Goal: Task Accomplishment & Management: Manage account settings

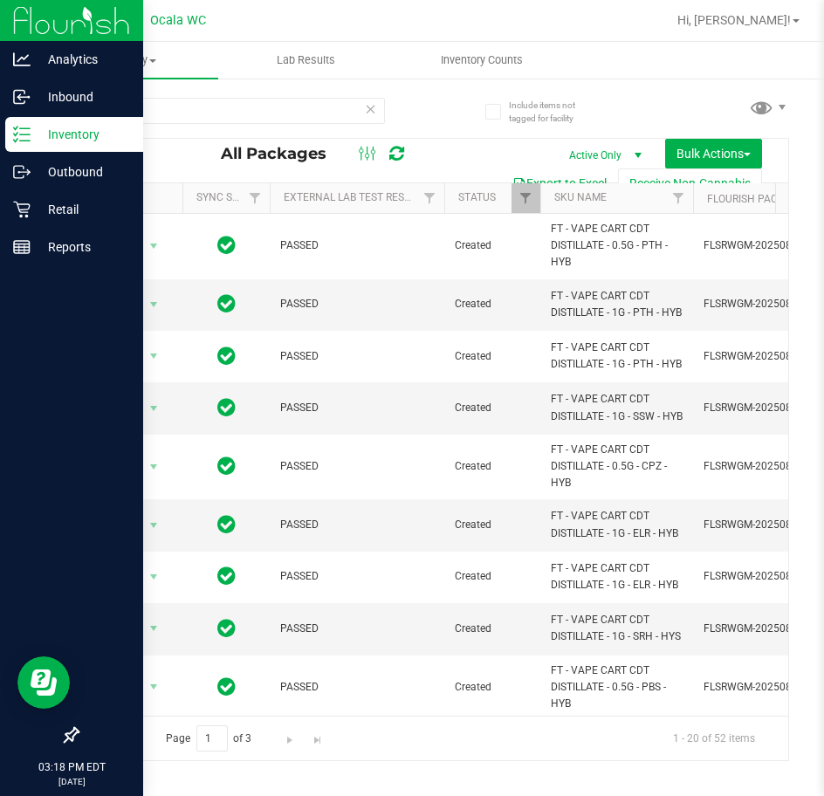
scroll to position [437, 0]
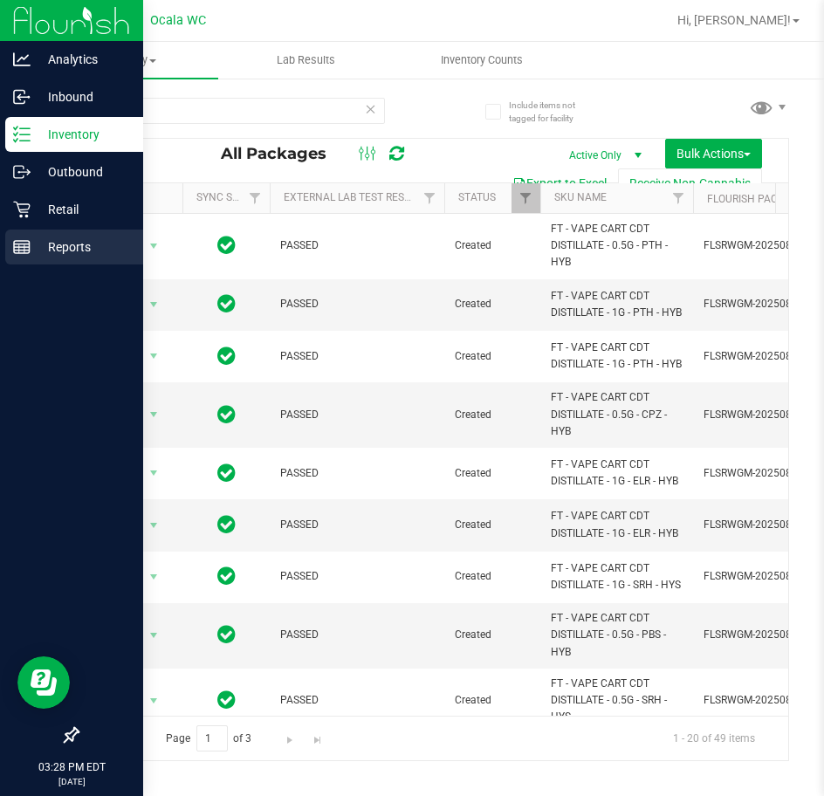
click at [28, 259] on div "Reports" at bounding box center [74, 247] width 138 height 35
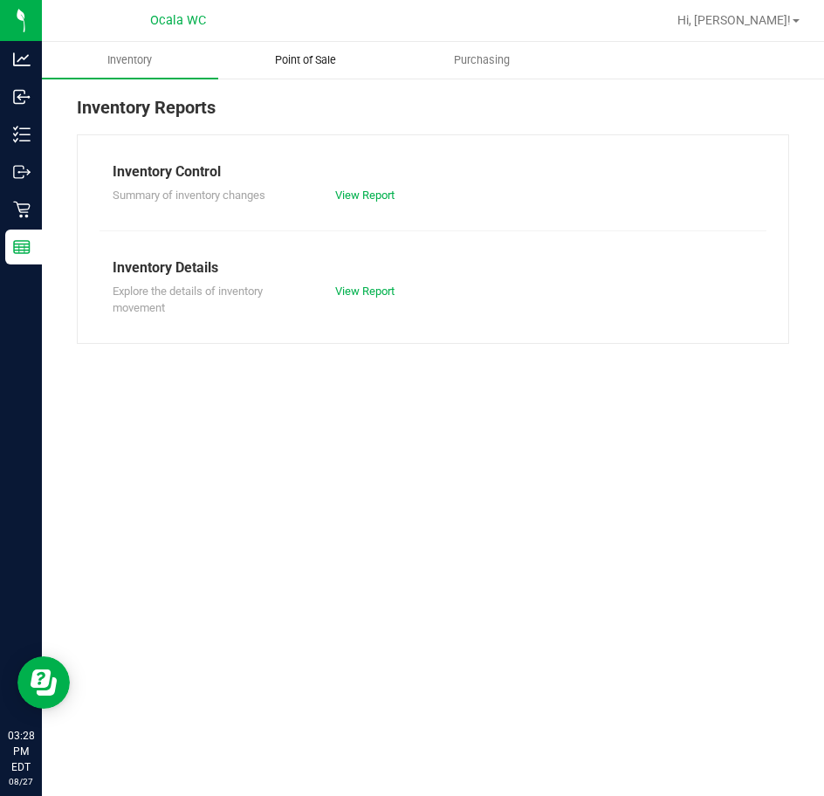
click at [316, 59] on span "Point of Sale" at bounding box center [305, 60] width 108 height 16
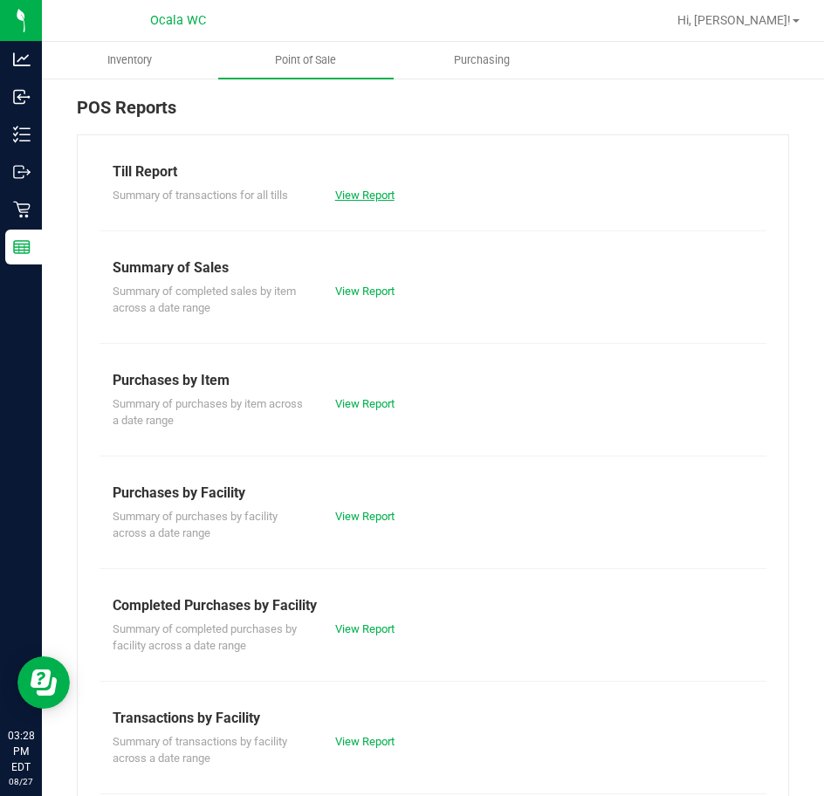
click at [349, 189] on link "View Report" at bounding box center [364, 195] width 59 height 13
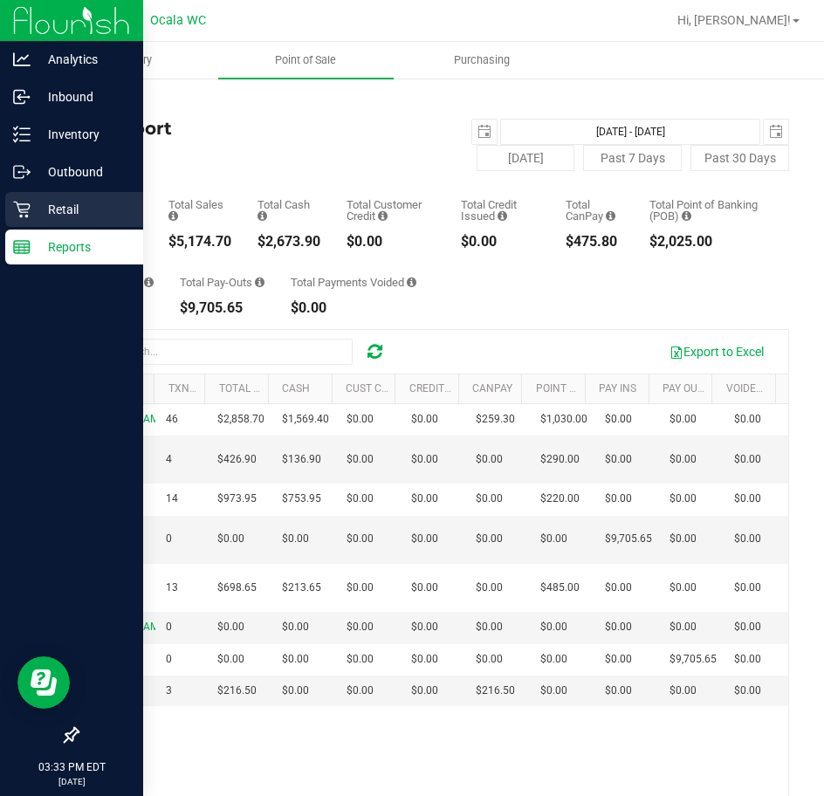
click at [43, 205] on p "Retail" at bounding box center [83, 209] width 105 height 21
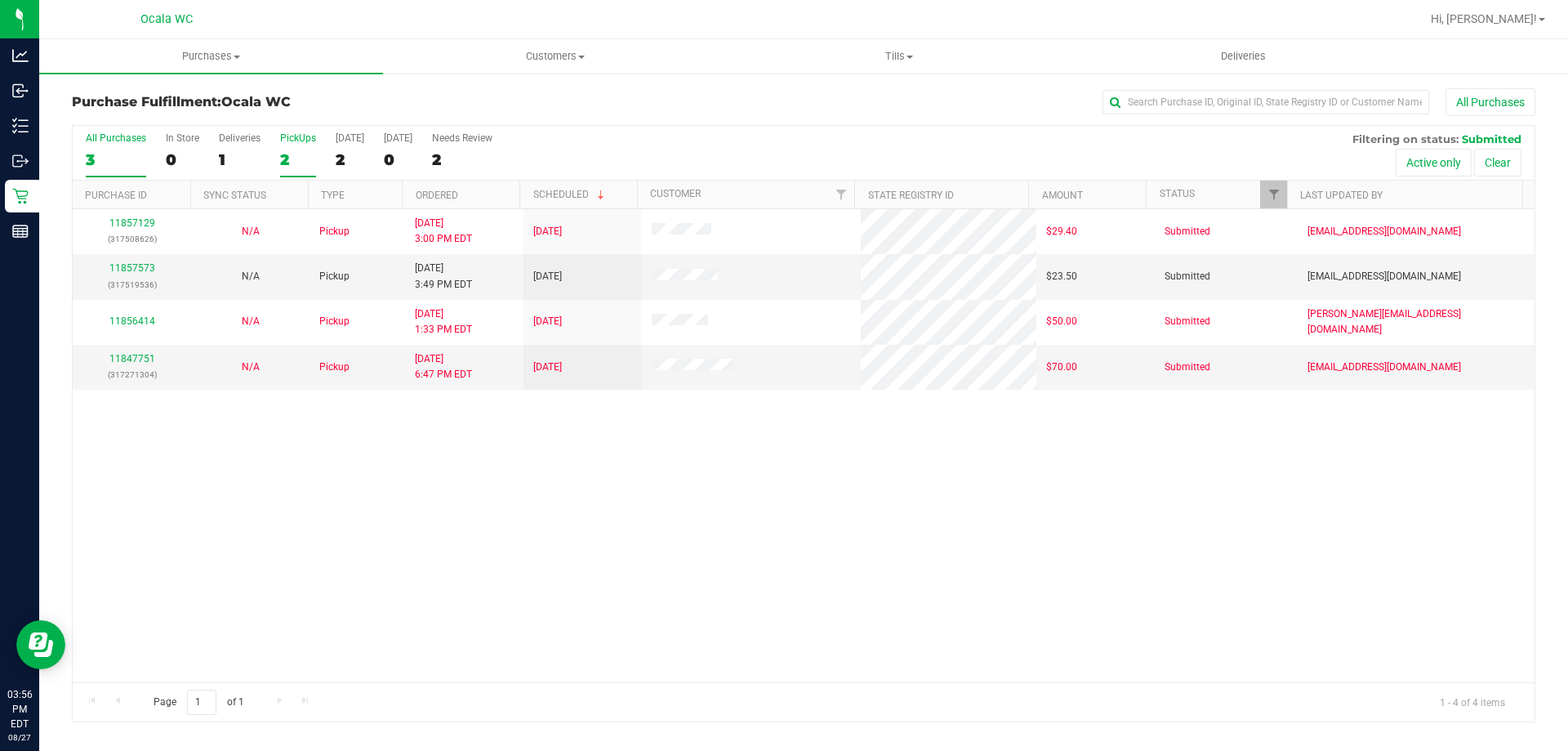
click at [313, 143] on div "PickUps" at bounding box center [298, 137] width 36 height 11
click at [0, 0] on input "PickUps 2" at bounding box center [0, 0] width 0 height 0
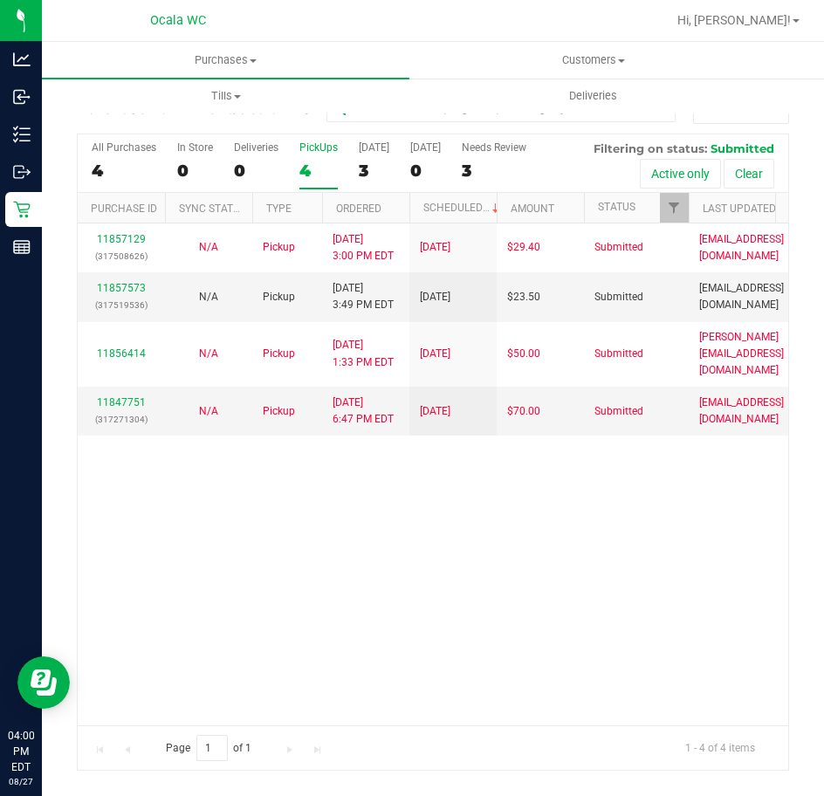
click at [460, 568] on div "11857129 (317508626) N/A Pickup 8/27/2025 3:00 PM EDT 8/27/2025 $29.40 Submitte…" at bounding box center [433, 475] width 711 height 502
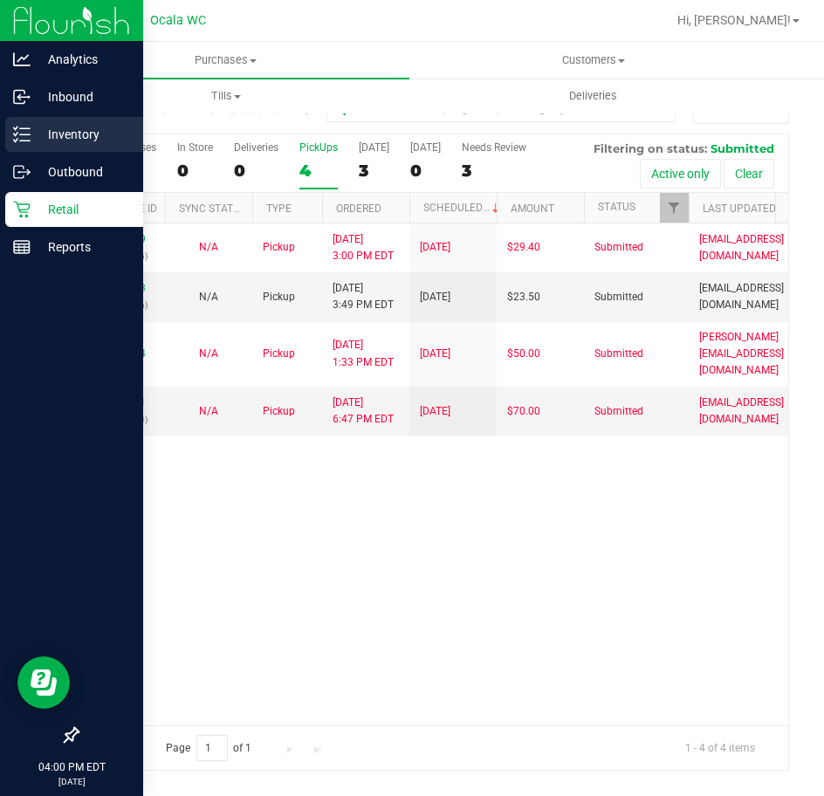
click at [19, 141] on icon at bounding box center [21, 134] width 17 height 17
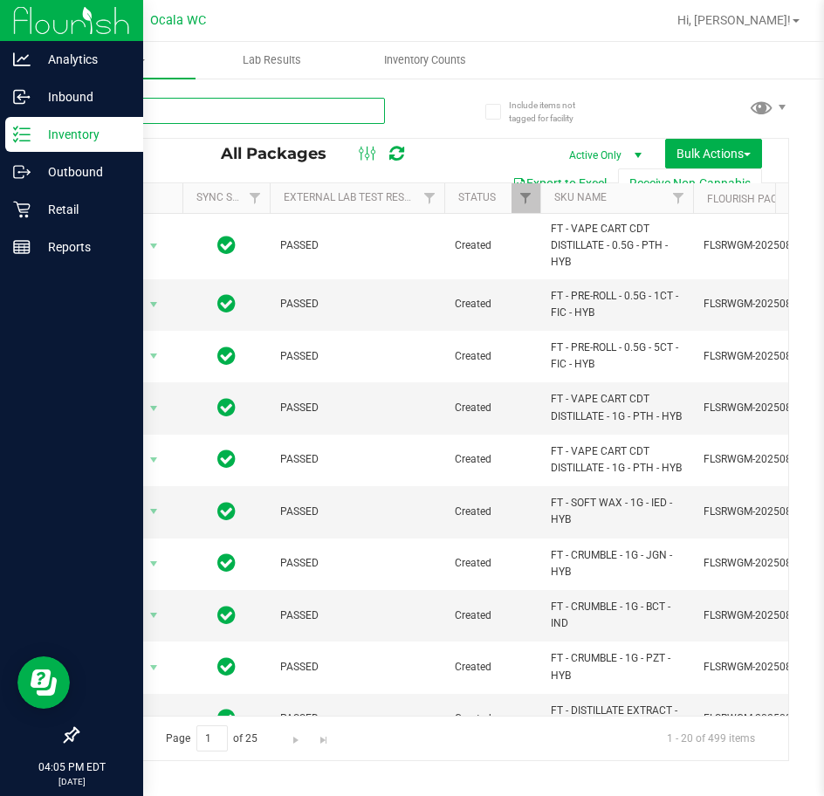
click at [200, 114] on input "text" at bounding box center [231, 111] width 308 height 26
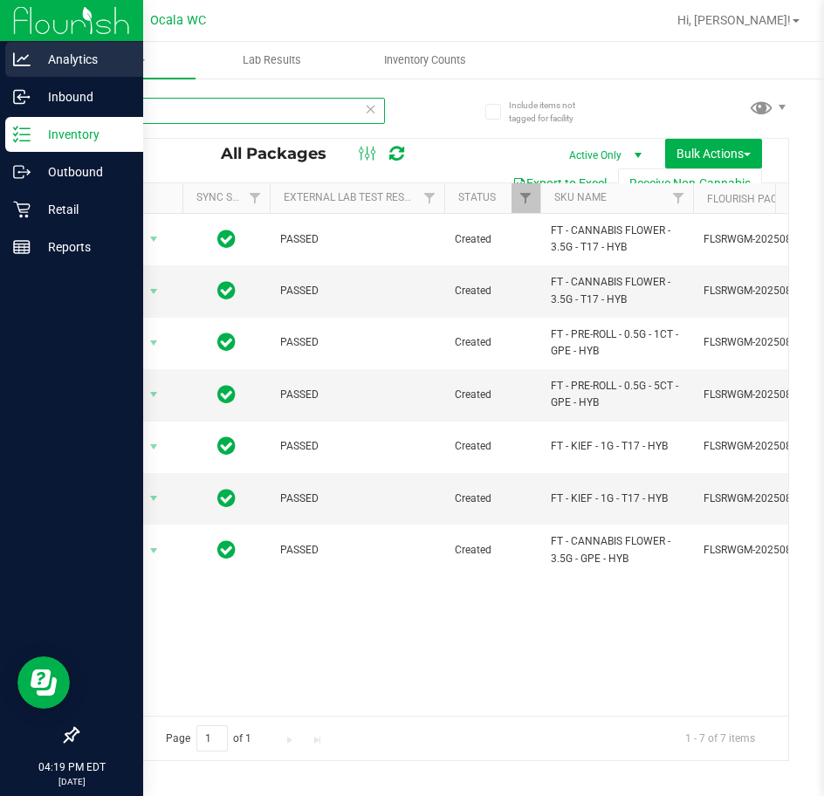
type input "grape"
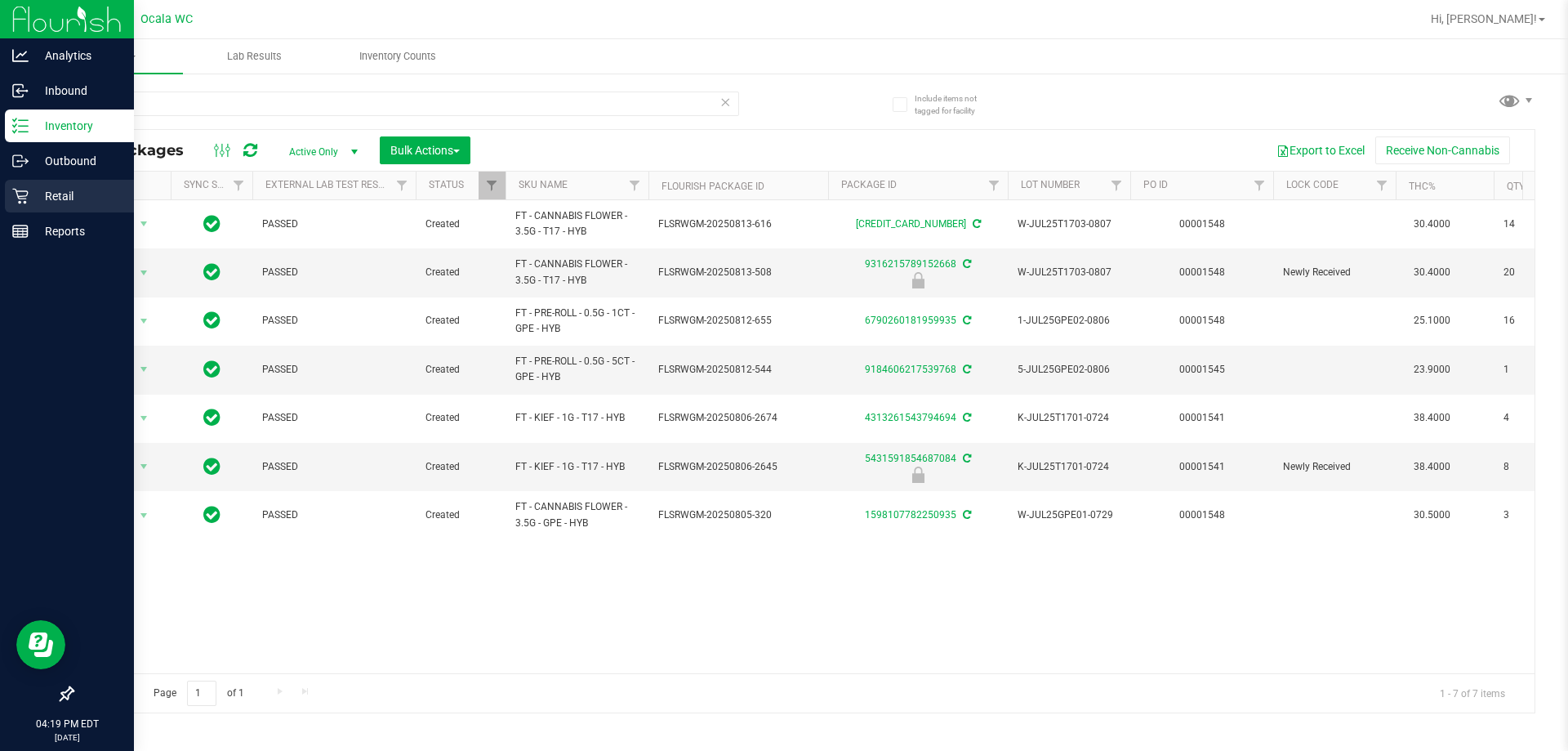
click at [35, 203] on p "Retail" at bounding box center [78, 195] width 98 height 20
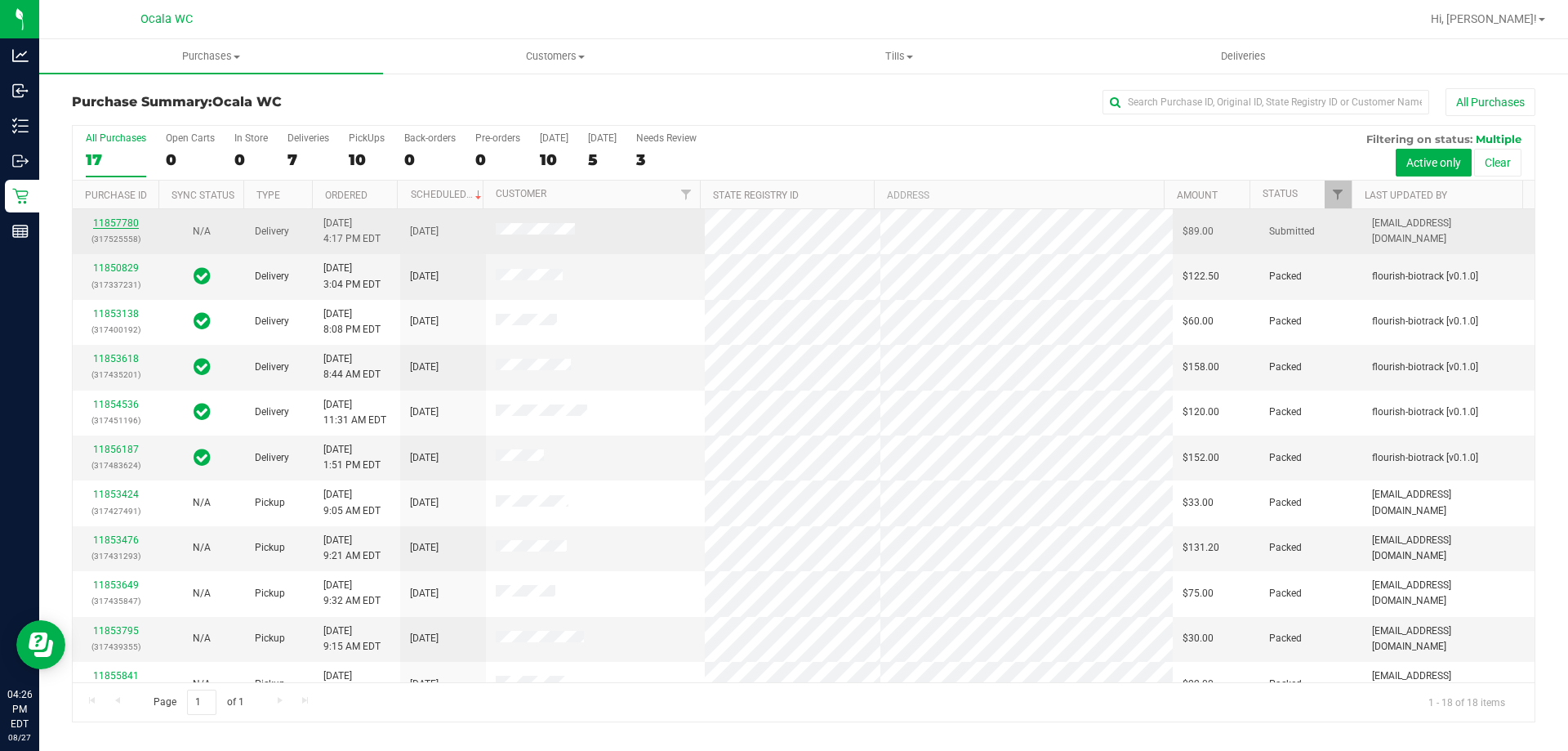
click at [125, 219] on link "11857780" at bounding box center [116, 223] width 46 height 11
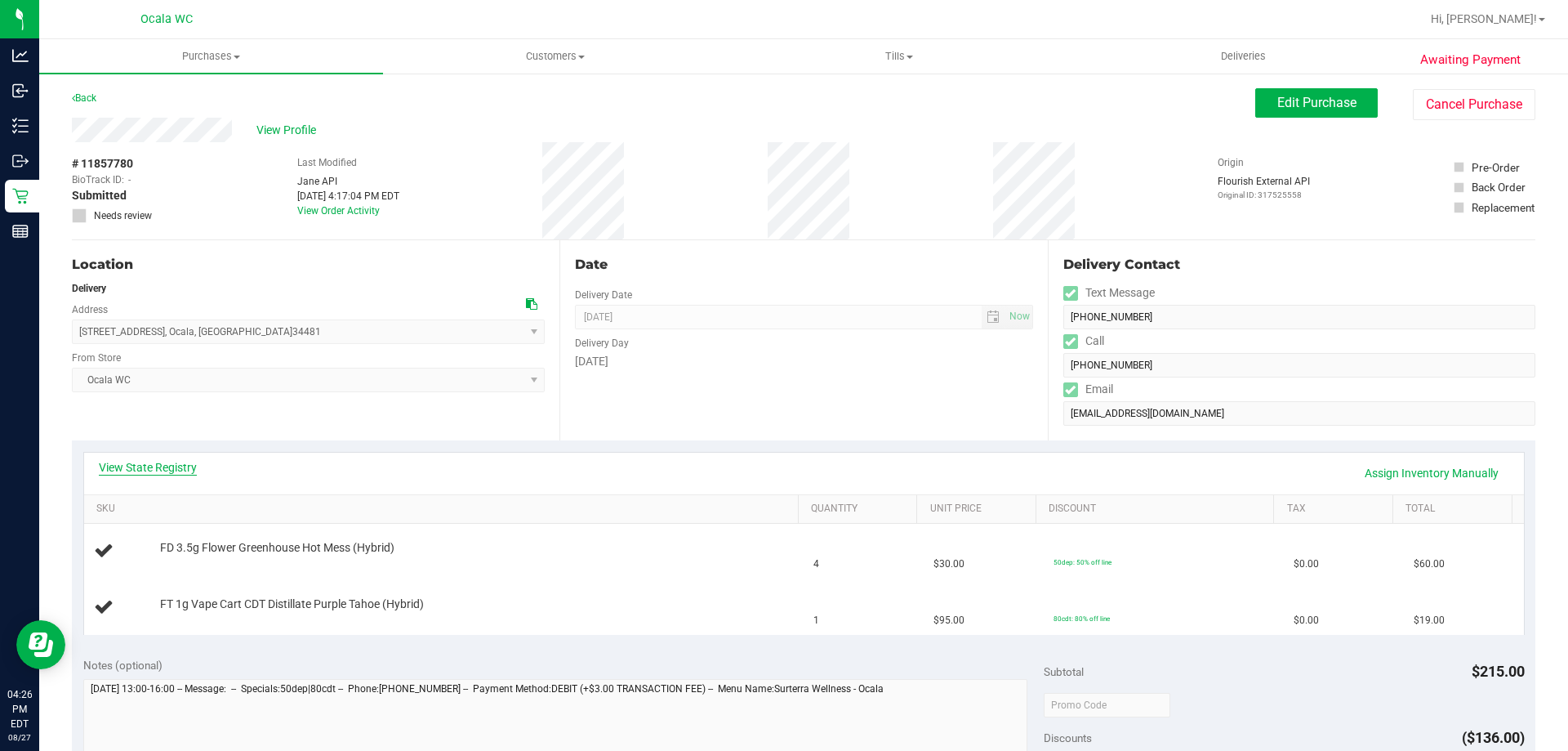
click at [165, 471] on link "View State Registry" at bounding box center [148, 467] width 98 height 16
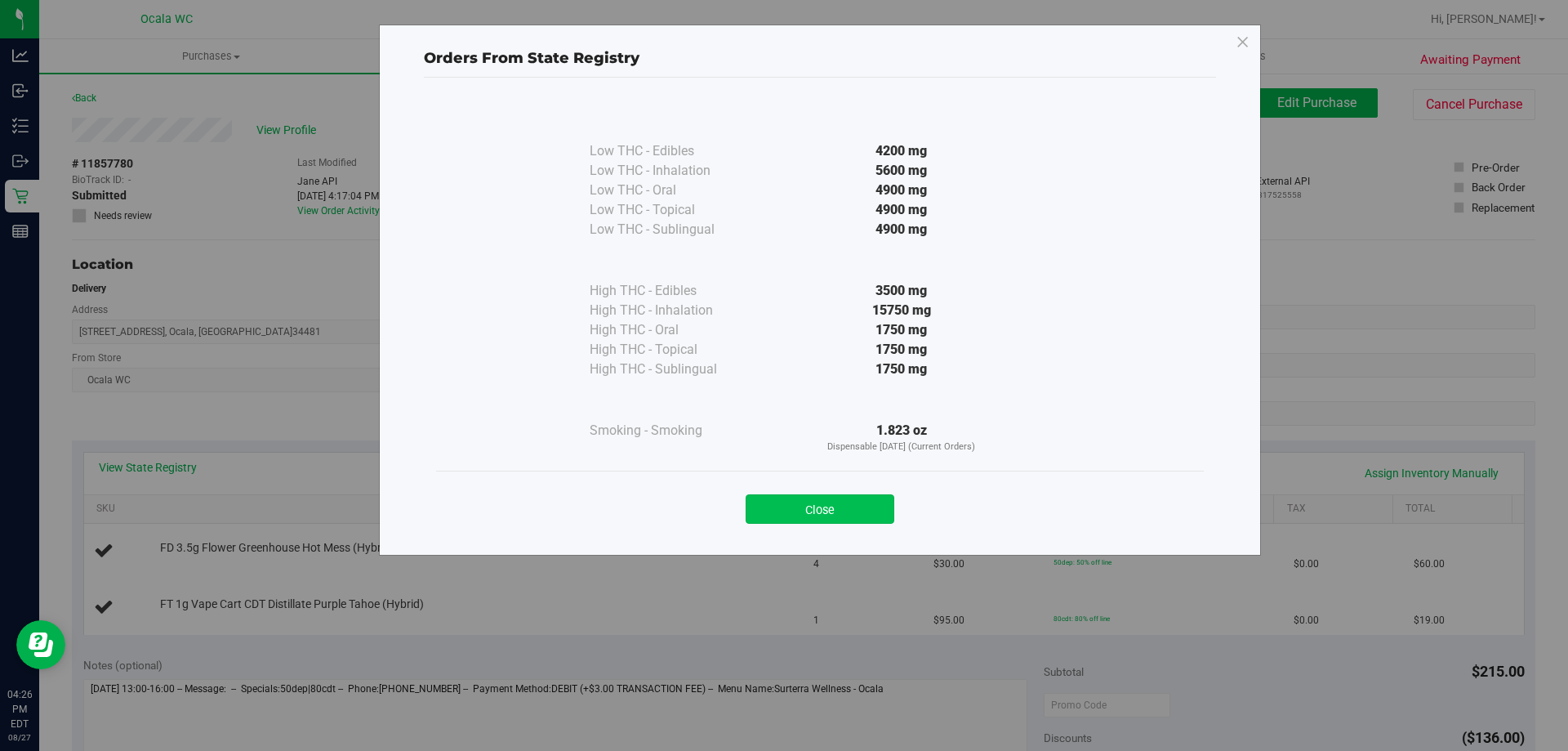
click at [860, 506] on button "Close" at bounding box center [819, 508] width 149 height 29
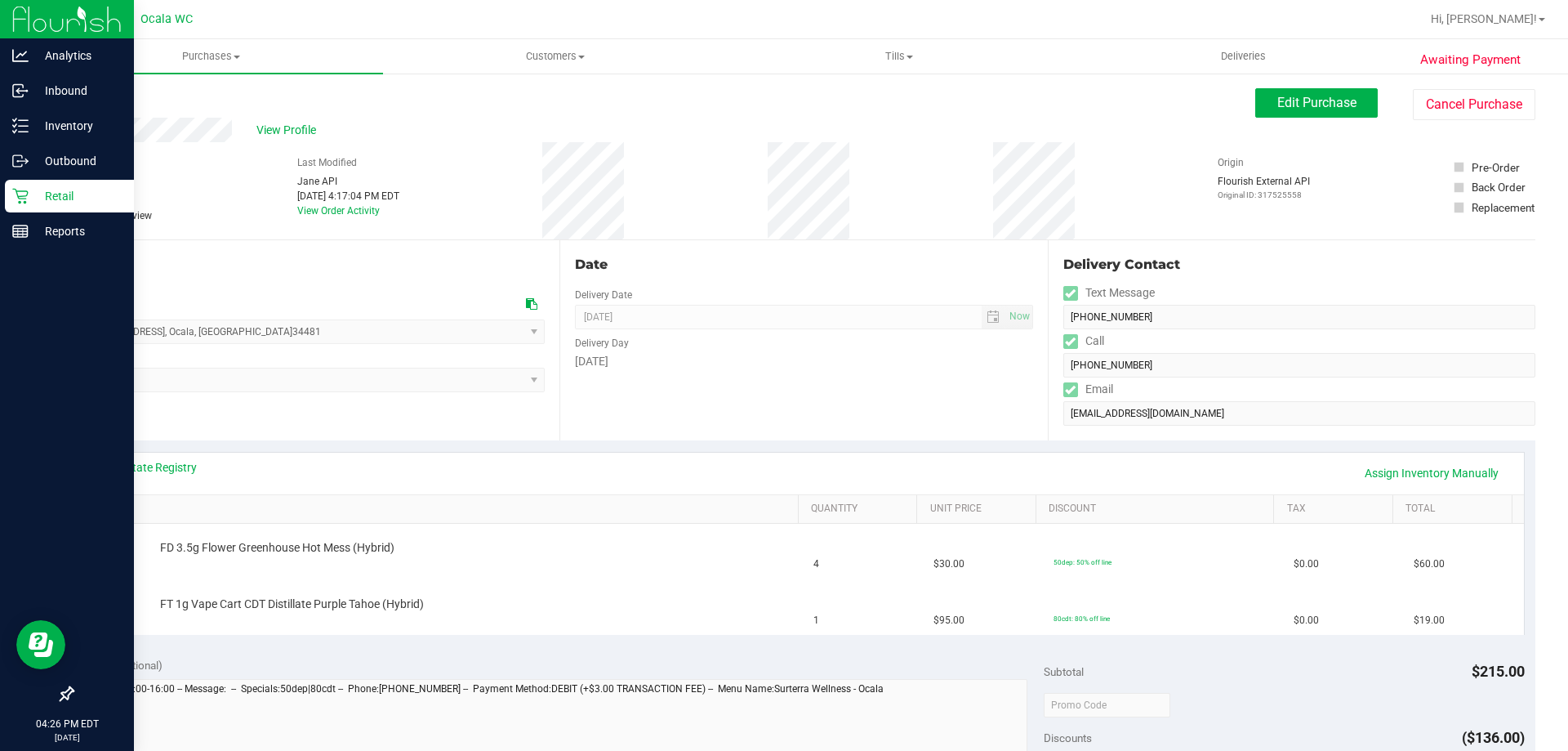
click at [0, 194] on link "Retail" at bounding box center [66, 197] width 134 height 36
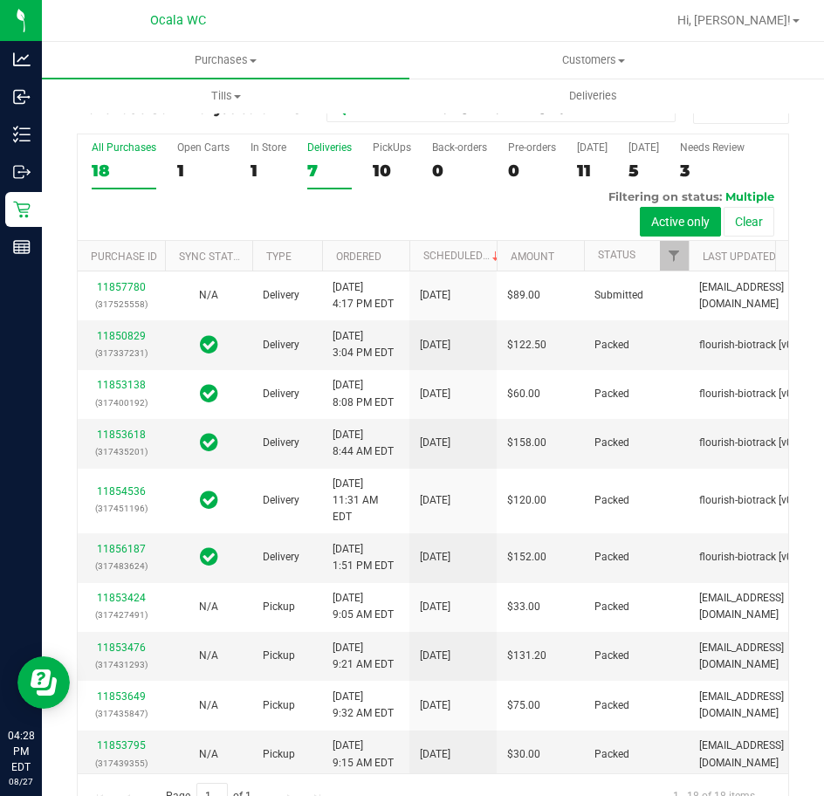
click at [324, 154] on label "Deliveries 7" at bounding box center [329, 165] width 45 height 48
click at [0, 0] on input "Deliveries 7" at bounding box center [0, 0] width 0 height 0
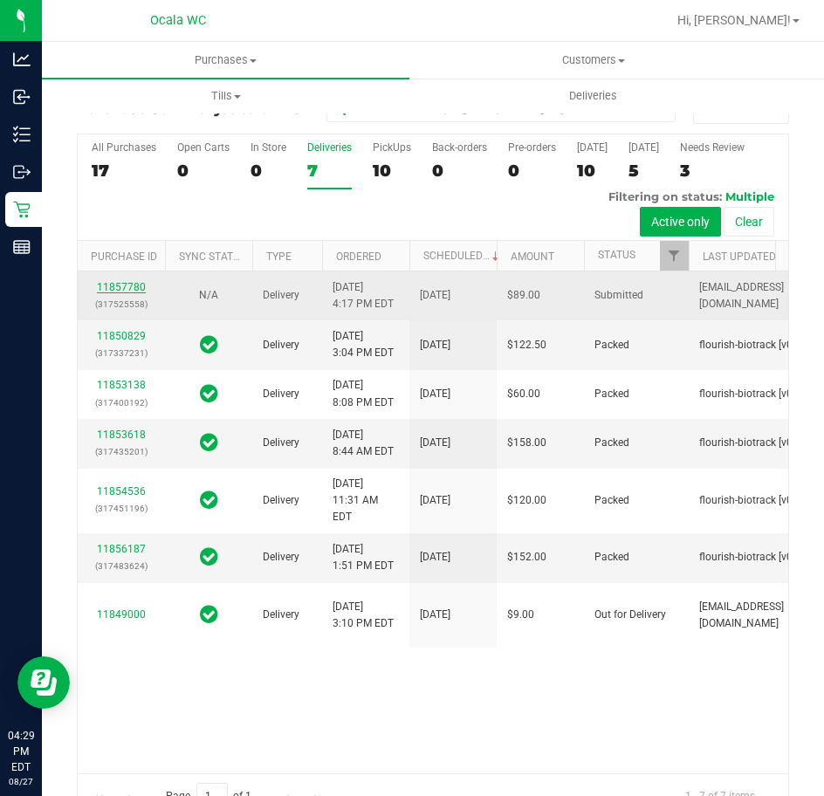
click at [102, 293] on link "11857780" at bounding box center [121, 287] width 49 height 12
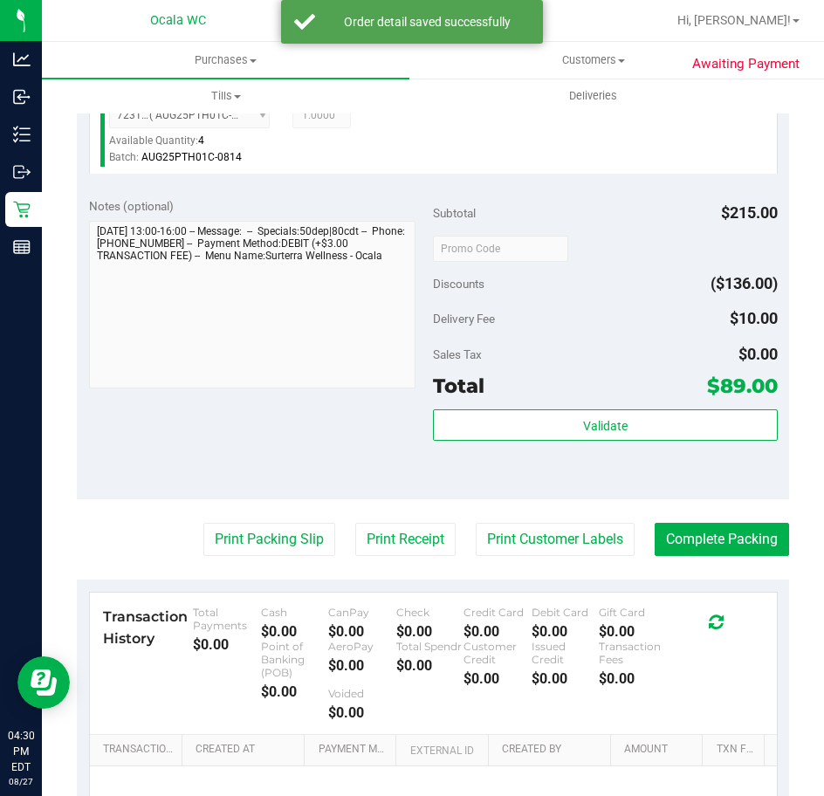
scroll to position [699, 0]
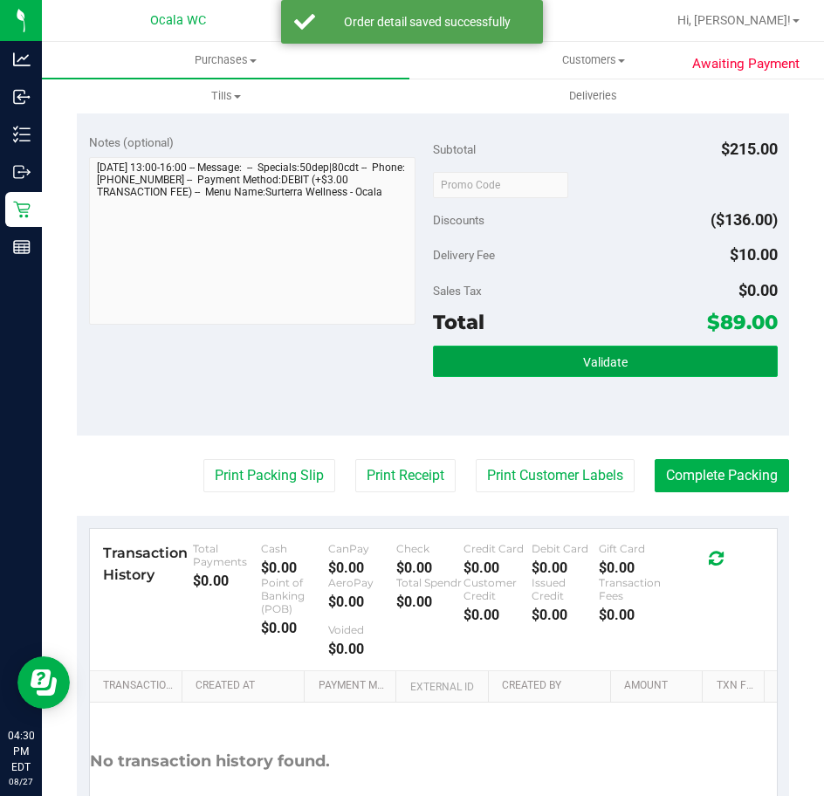
click at [589, 369] on span "Validate" at bounding box center [605, 362] width 45 height 14
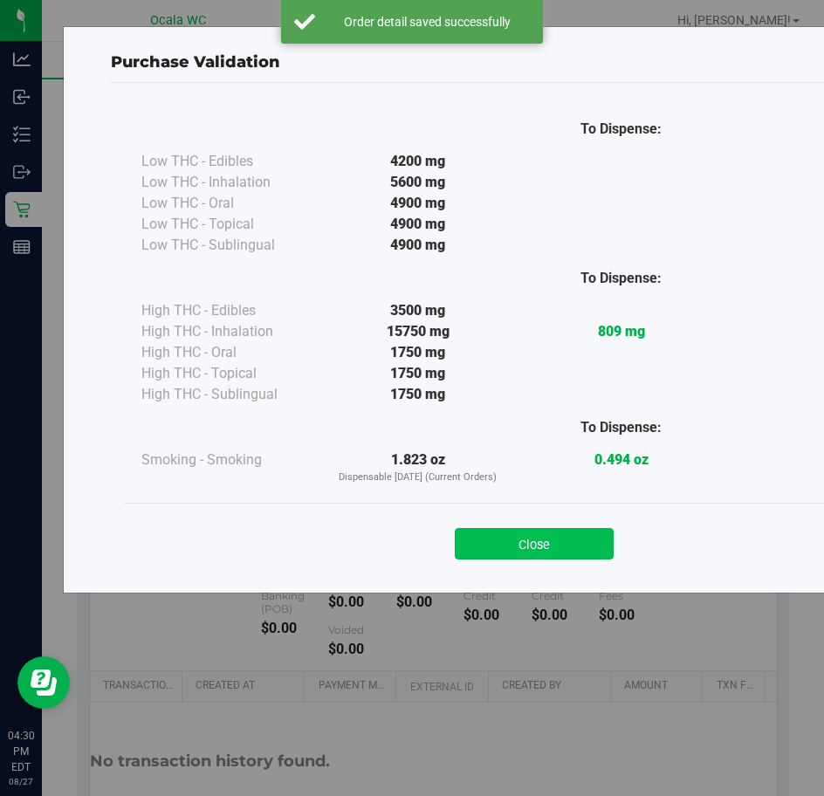
click at [551, 553] on button "Close" at bounding box center [534, 543] width 159 height 31
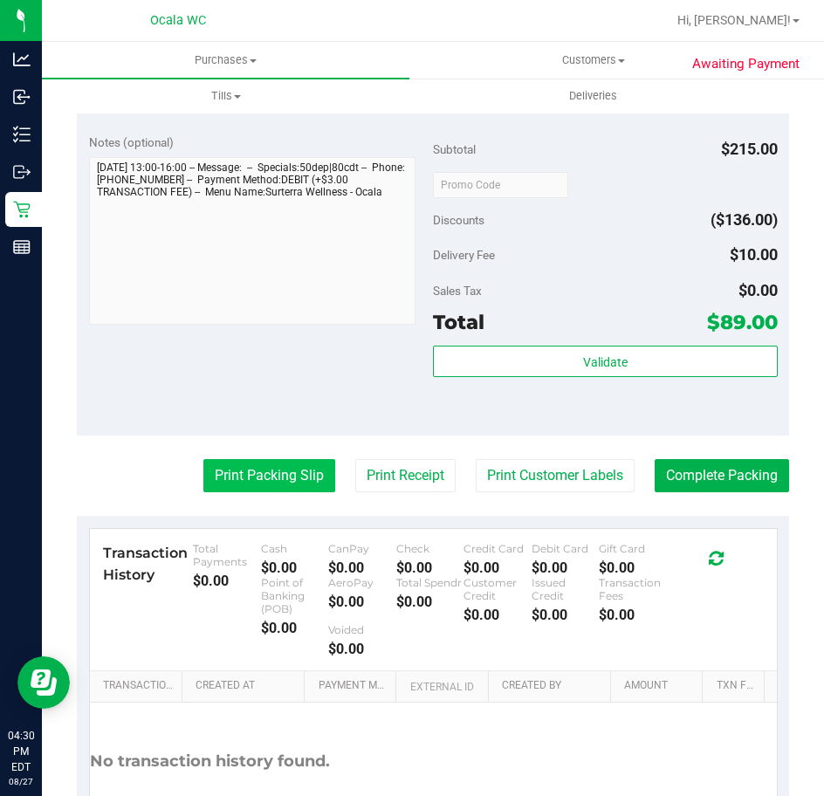
click at [231, 493] on button "Print Packing Slip" at bounding box center [269, 475] width 132 height 33
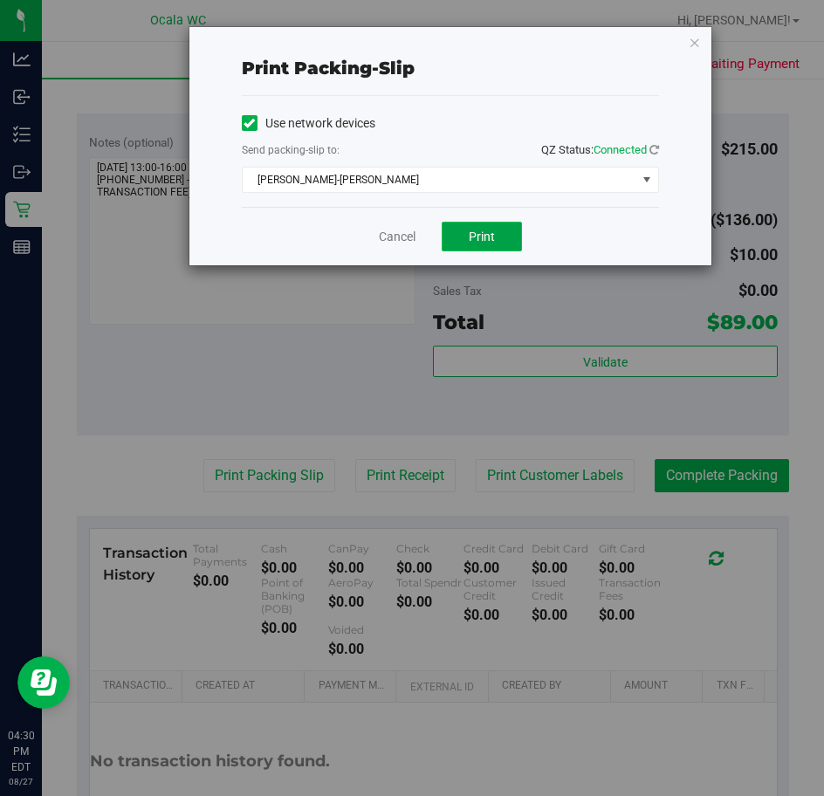
click at [489, 238] on span "Print" at bounding box center [482, 237] width 26 height 14
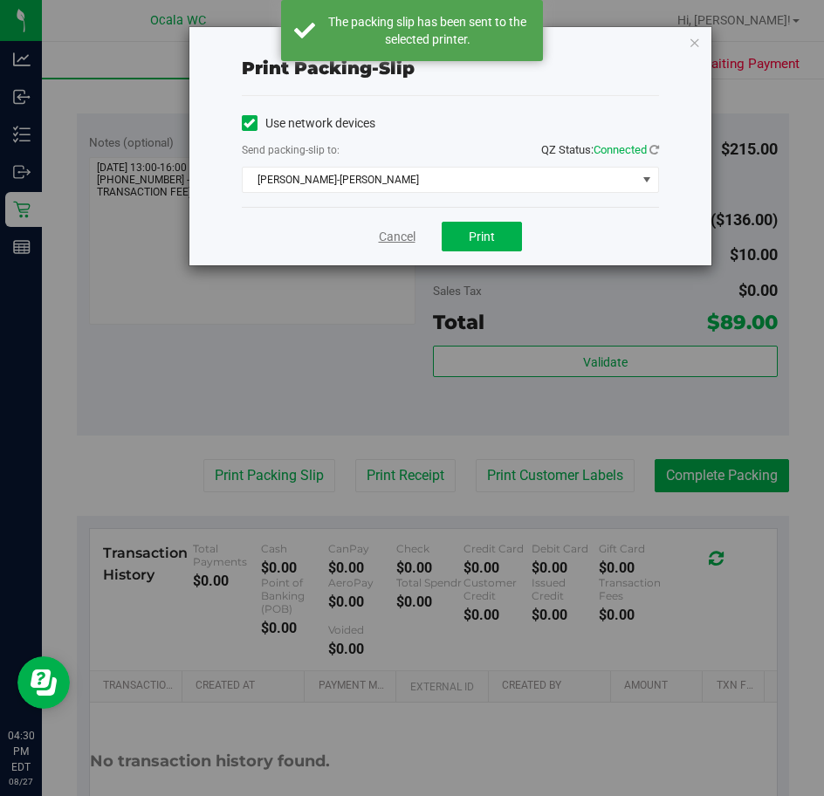
click at [389, 234] on link "Cancel" at bounding box center [397, 237] width 37 height 18
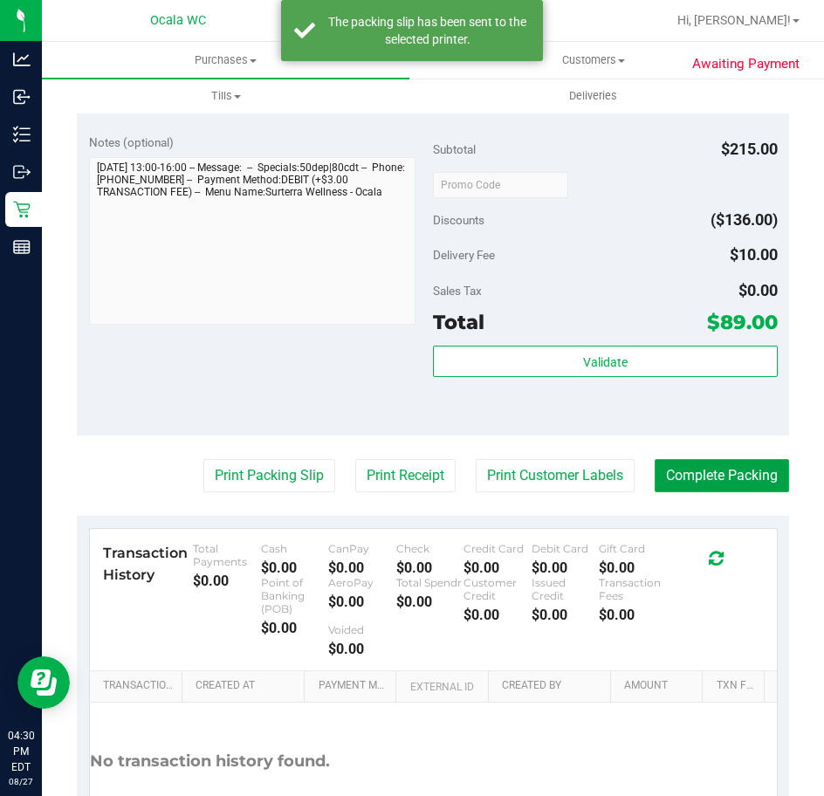
click at [752, 491] on button "Complete Packing" at bounding box center [722, 475] width 134 height 33
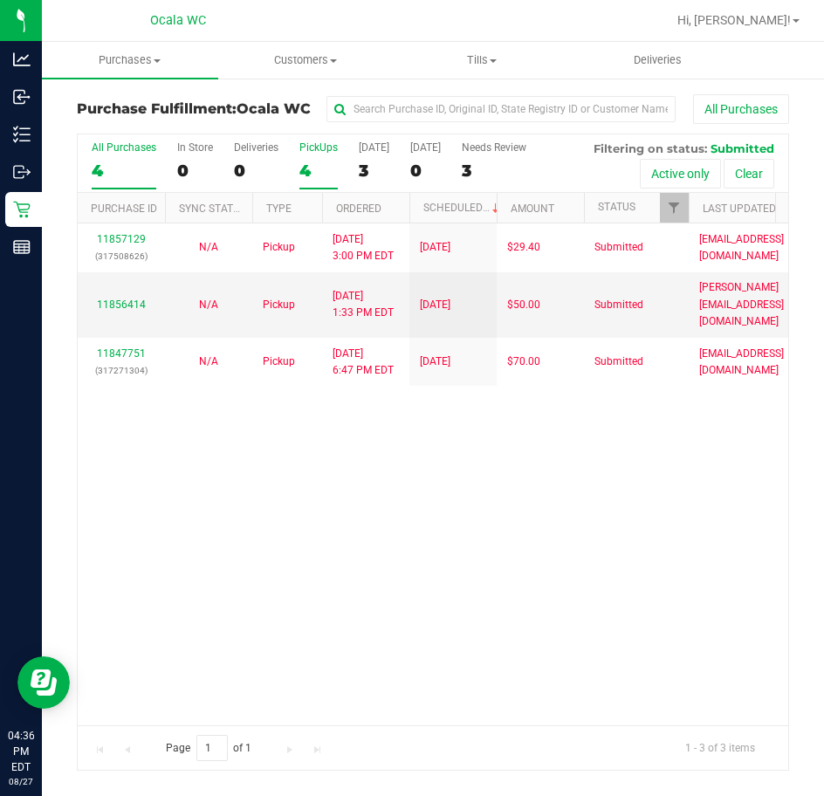
click at [309, 156] on label "PickUps 4" at bounding box center [319, 165] width 38 height 48
click at [0, 0] on input "PickUps 4" at bounding box center [0, 0] width 0 height 0
click at [390, 157] on div "All Purchases 4 In Store 0 Deliveries 0 PickUps 4 Today 3 Tomorrow 0 Needs Revi…" at bounding box center [433, 163] width 711 height 59
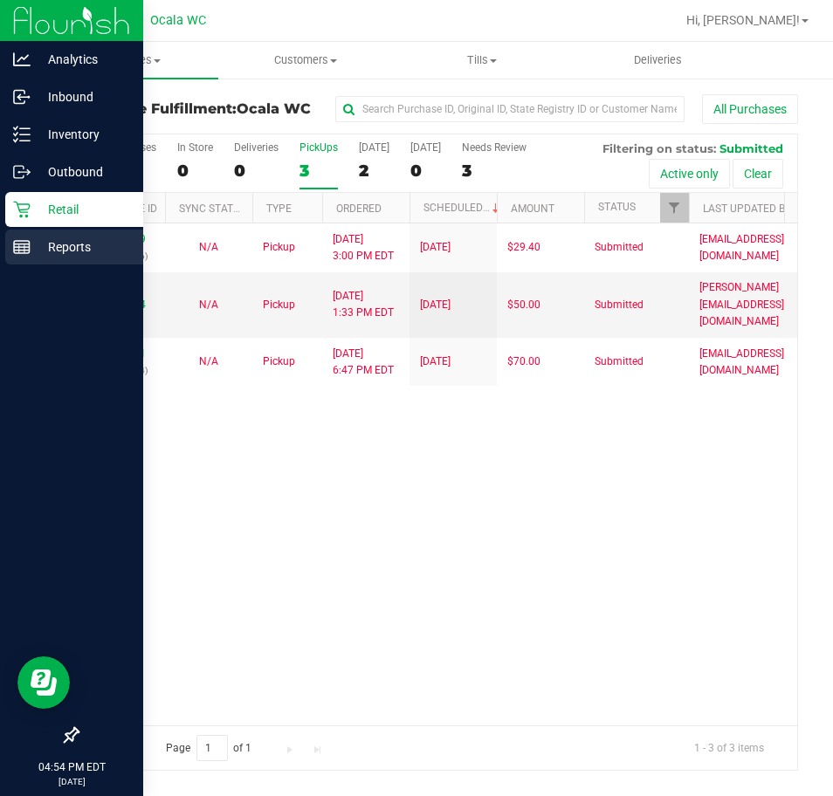
click at [31, 253] on p "Reports" at bounding box center [83, 247] width 105 height 21
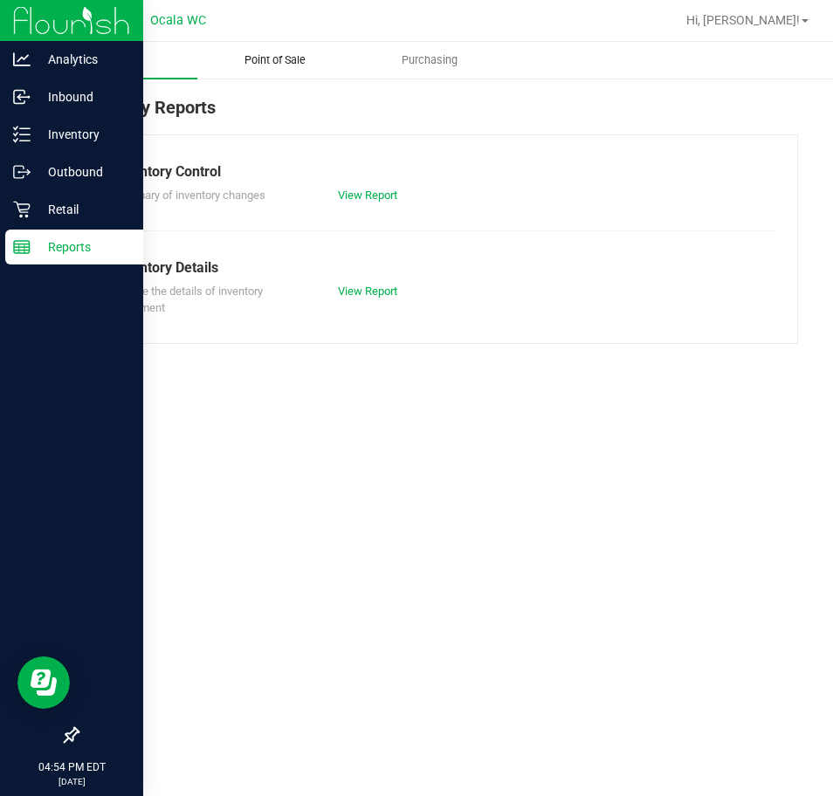
click at [268, 60] on span "Point of Sale" at bounding box center [275, 60] width 108 height 16
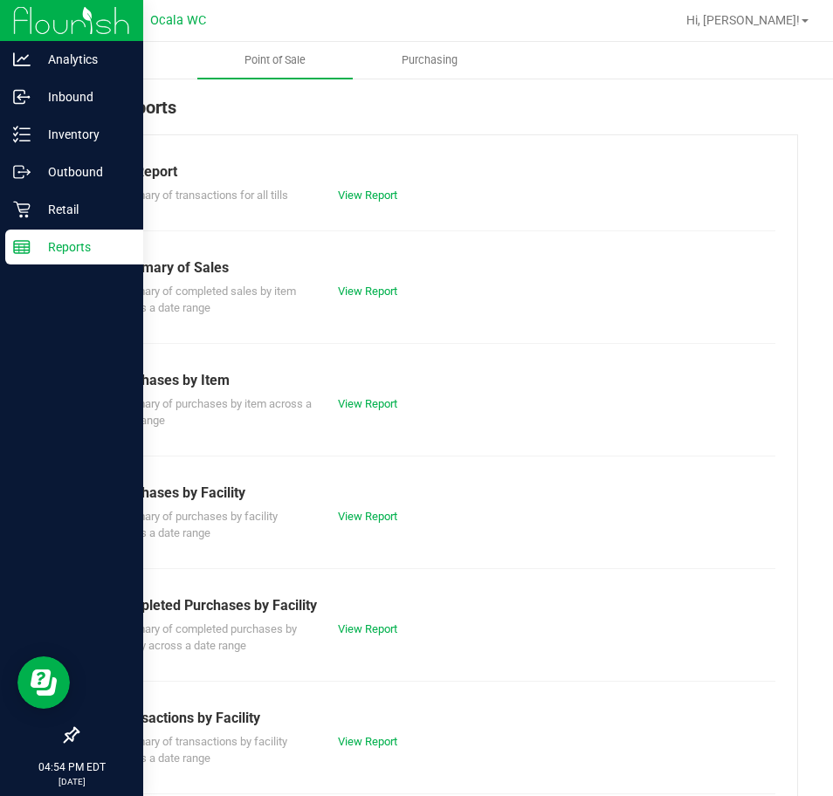
click at [358, 204] on div "Till Report Summary of transactions for all tills View Report Summary of Sales …" at bounding box center [437, 576] width 721 height 885
click at [377, 194] on link "View Report" at bounding box center [367, 195] width 59 height 13
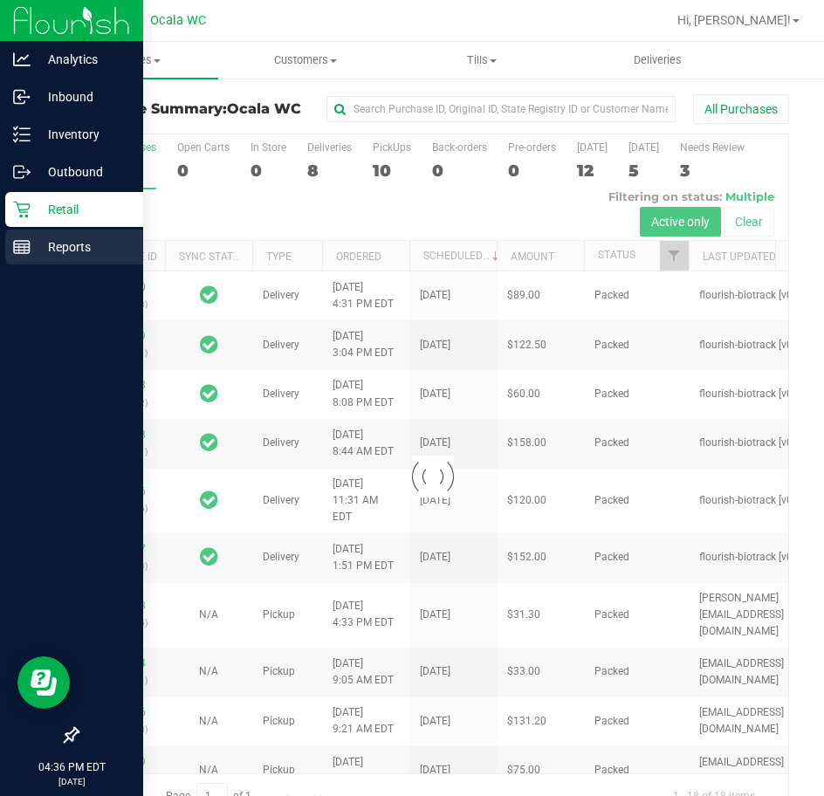
click at [33, 247] on p "Reports" at bounding box center [83, 247] width 105 height 21
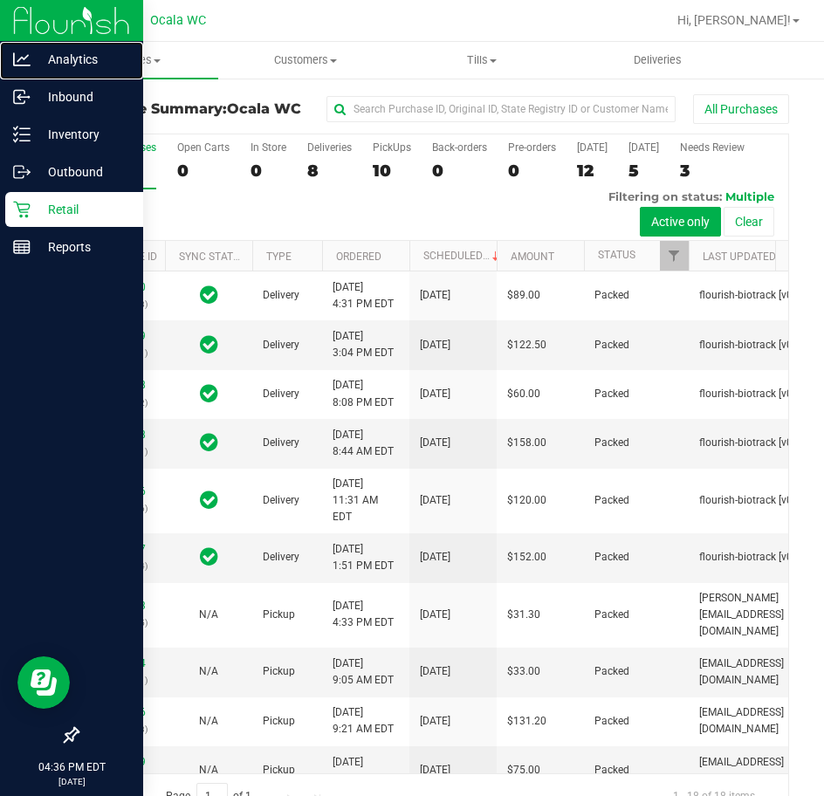
click at [20, 59] on icon at bounding box center [21, 58] width 17 height 13
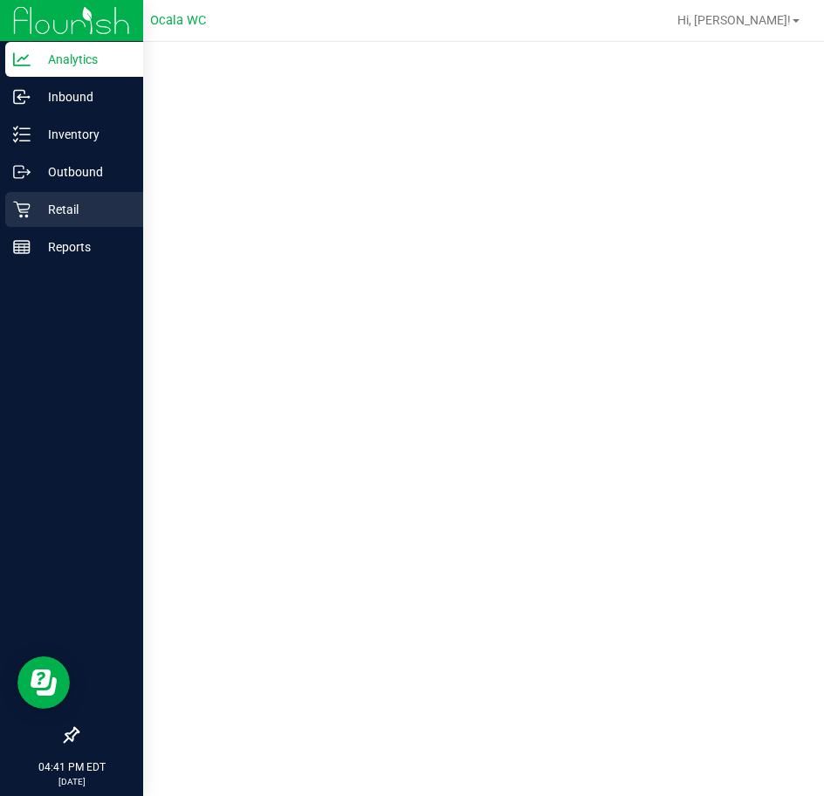
click at [77, 207] on p "Retail" at bounding box center [83, 209] width 105 height 21
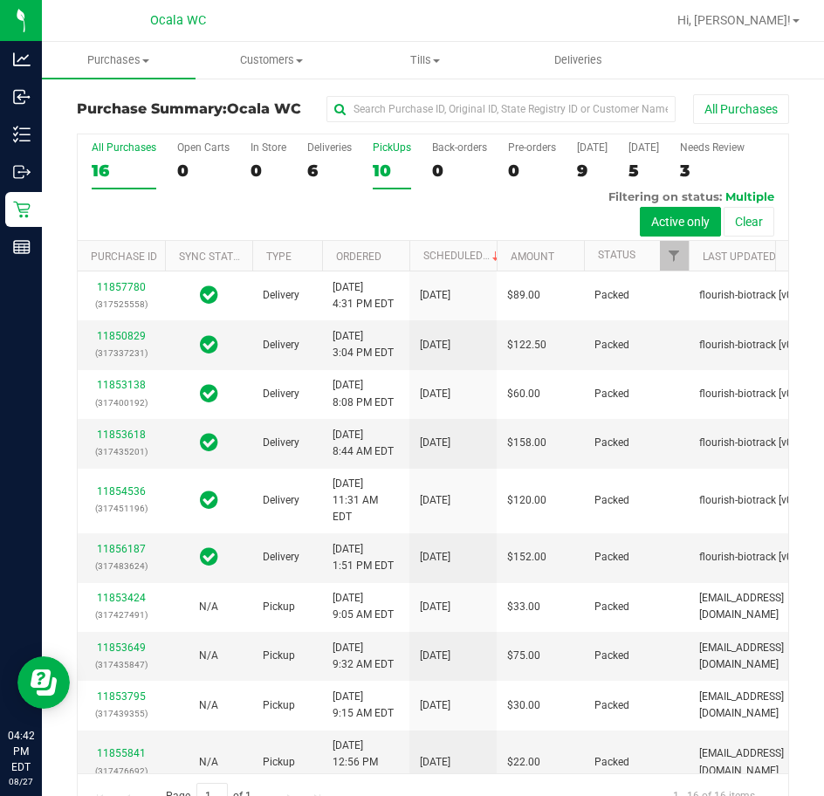
click at [385, 167] on div "10" at bounding box center [392, 171] width 38 height 20
click at [0, 0] on input "PickUps 10" at bounding box center [0, 0] width 0 height 0
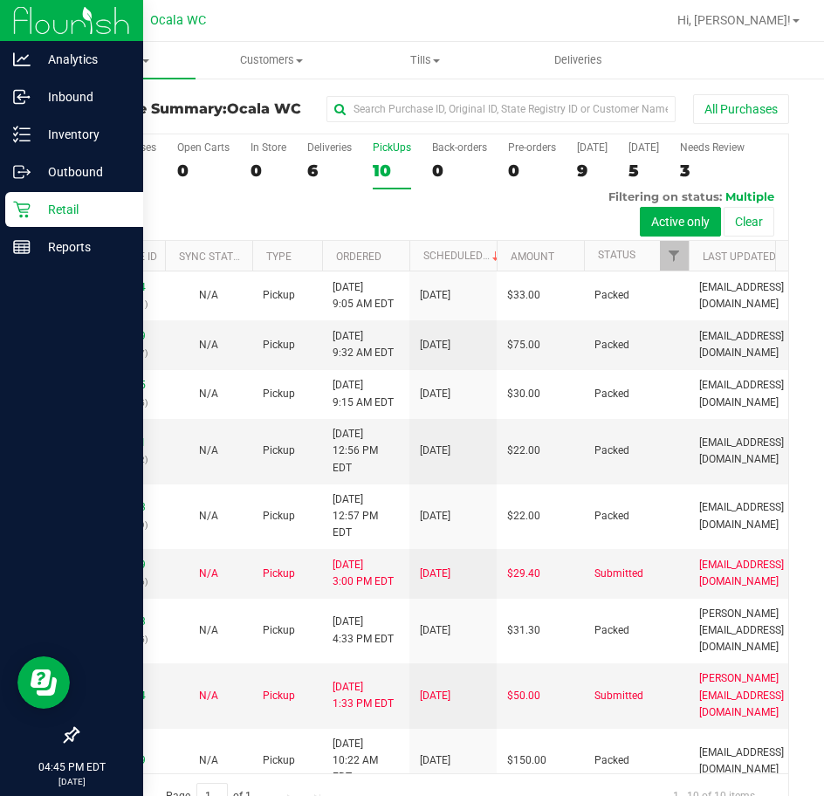
click at [31, 204] on p "Retail" at bounding box center [83, 209] width 105 height 21
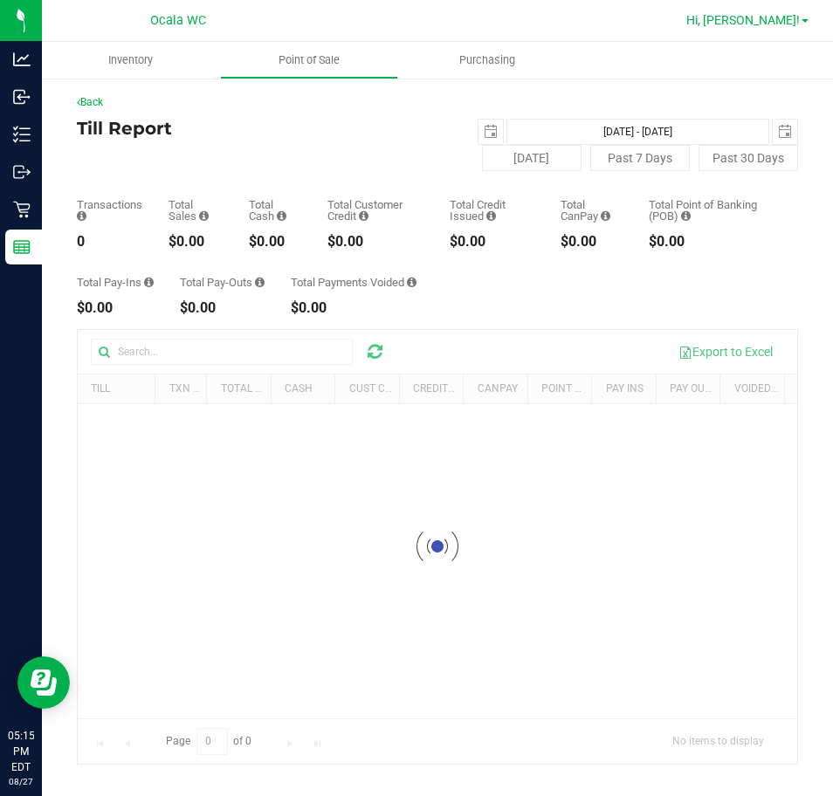
click at [793, 17] on span "Hi, [PERSON_NAME]!" at bounding box center [743, 20] width 114 height 14
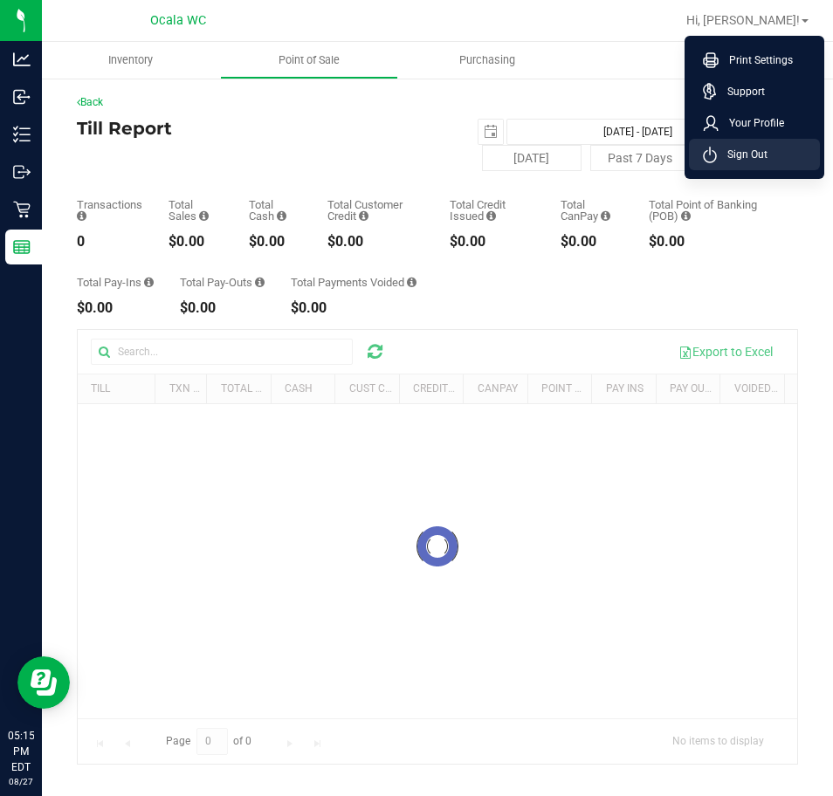
click at [763, 162] on span "Sign Out" at bounding box center [742, 154] width 51 height 17
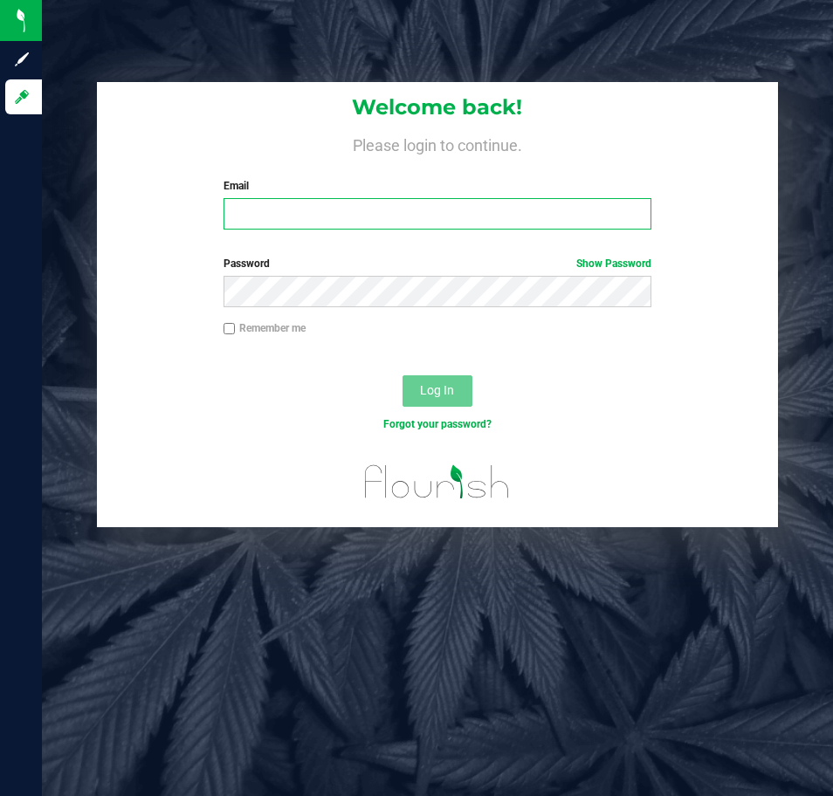
click at [354, 219] on input "Email" at bounding box center [438, 213] width 428 height 31
type input "[EMAIL_ADDRESS][DOMAIN_NAME]"
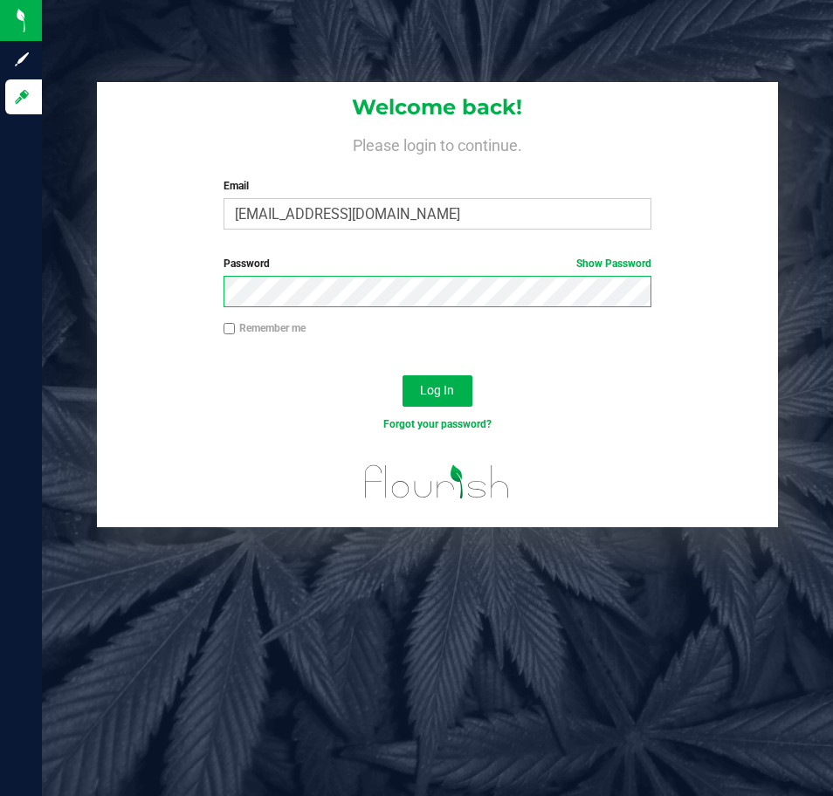
click at [403, 375] on button "Log In" at bounding box center [438, 390] width 70 height 31
